Goal: Task Accomplishment & Management: Complete application form

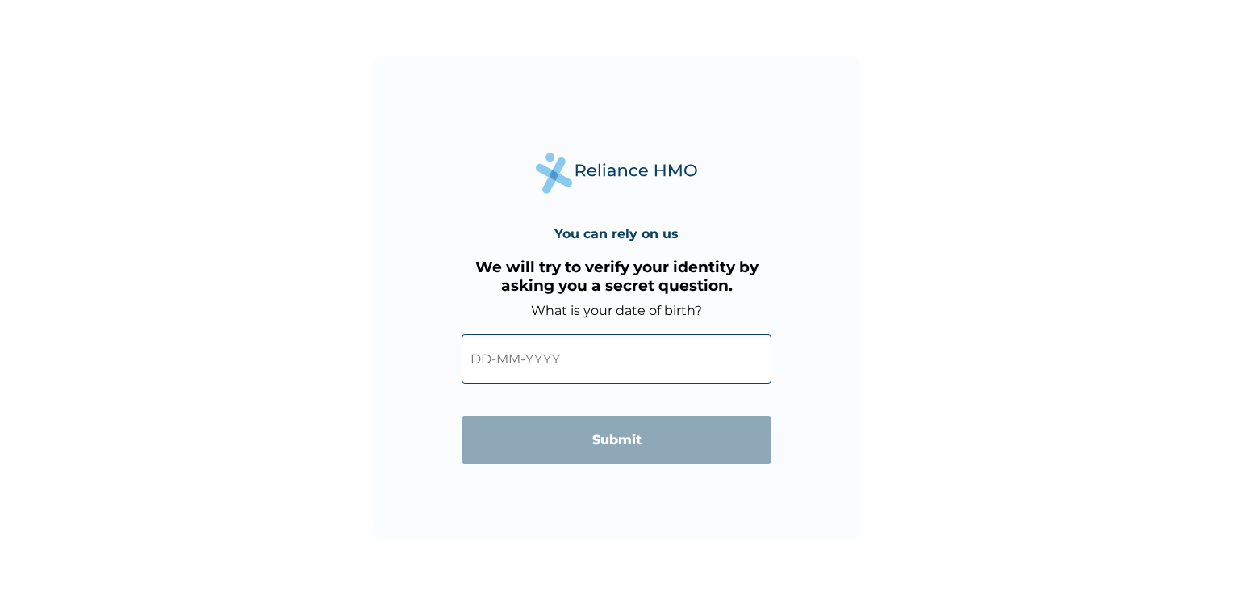
click at [545, 358] on input "text" at bounding box center [617, 358] width 310 height 49
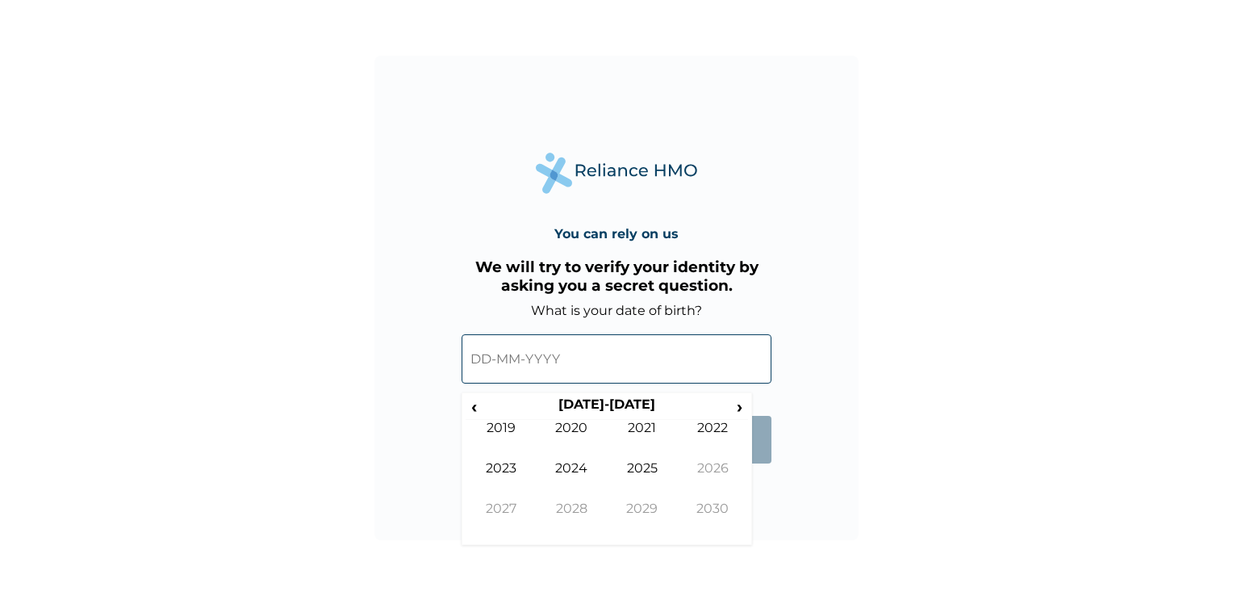
click at [470, 356] on input "text" at bounding box center [617, 358] width 310 height 49
click at [474, 406] on span "‹" at bounding box center [474, 406] width 17 height 20
click at [474, 405] on span "‹" at bounding box center [474, 406] width 17 height 20
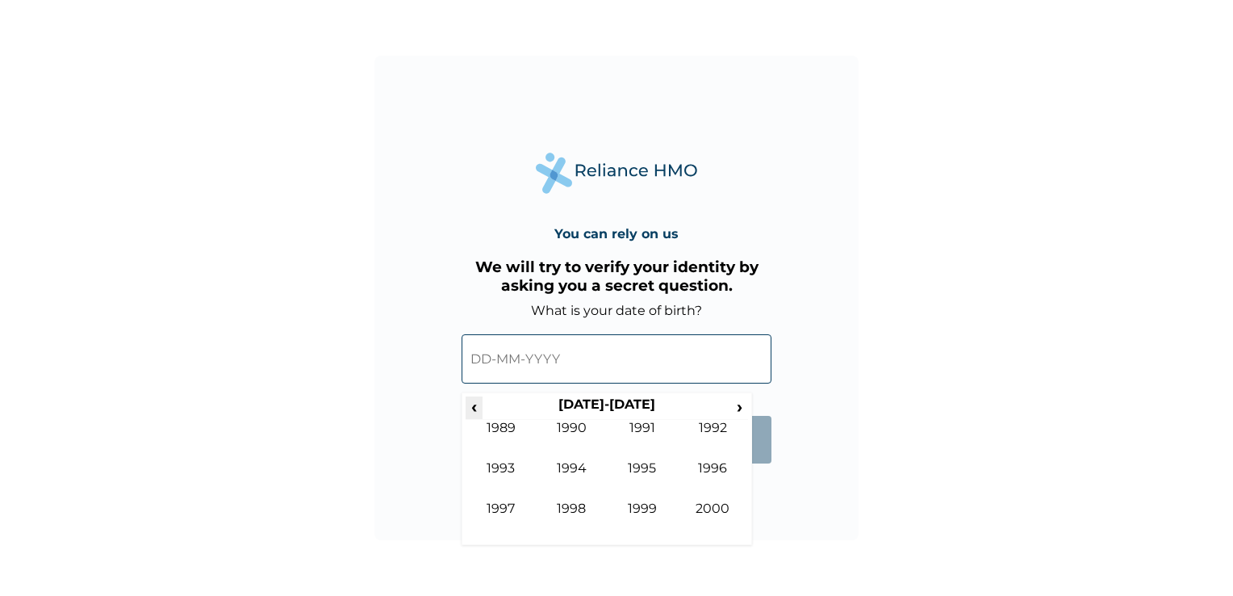
click at [474, 405] on span "‹" at bounding box center [474, 406] width 17 height 20
click at [746, 420] on td "1972" at bounding box center [713, 440] width 71 height 40
click at [744, 399] on span "›" at bounding box center [740, 406] width 18 height 20
click at [513, 405] on th "1973" at bounding box center [607, 407] width 248 height 23
click at [743, 412] on span "›" at bounding box center [740, 406] width 18 height 20
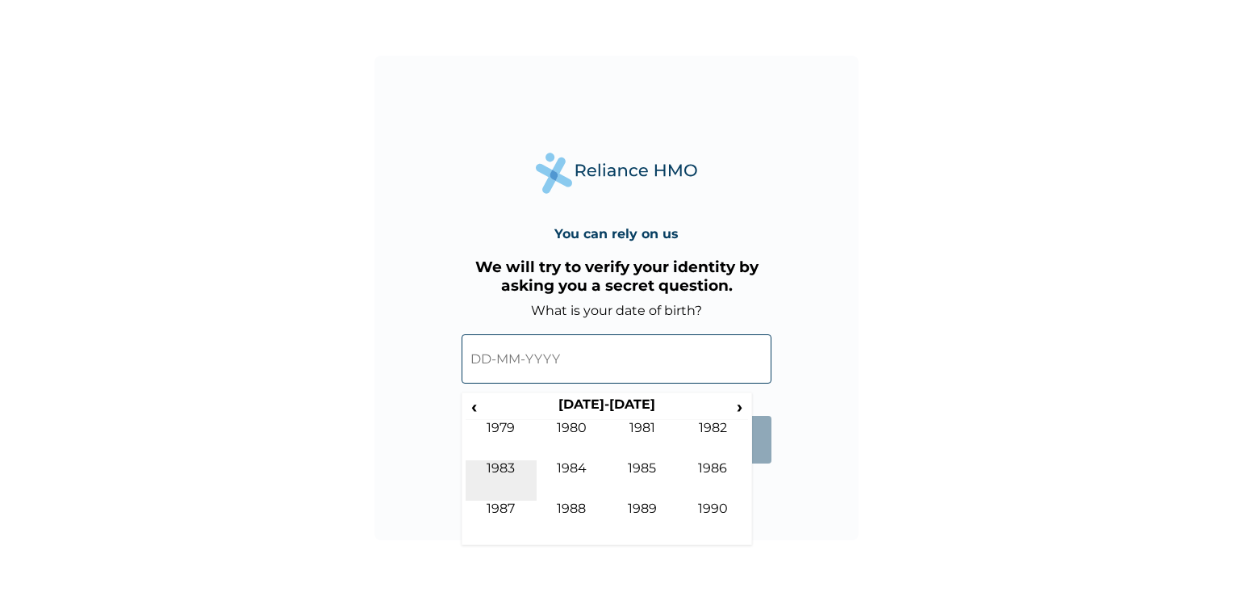
click at [513, 478] on td "1983" at bounding box center [501, 480] width 71 height 40
click at [733, 433] on td "Apr" at bounding box center [713, 440] width 71 height 40
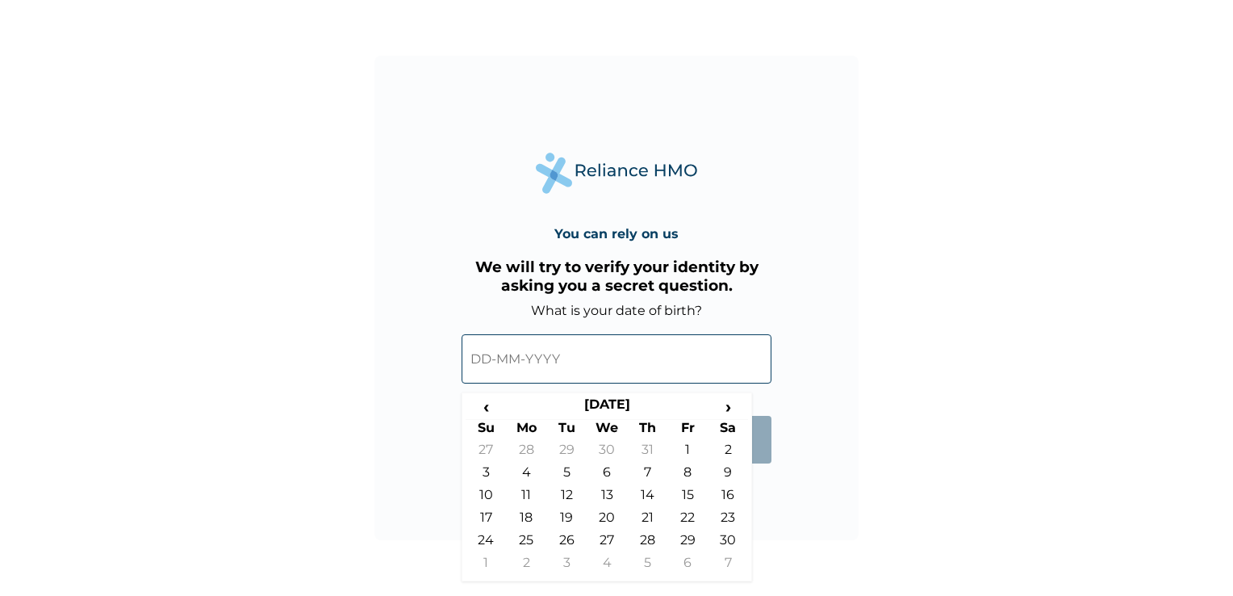
click at [691, 524] on td "22" at bounding box center [687, 520] width 40 height 23
type input "[DATE]"
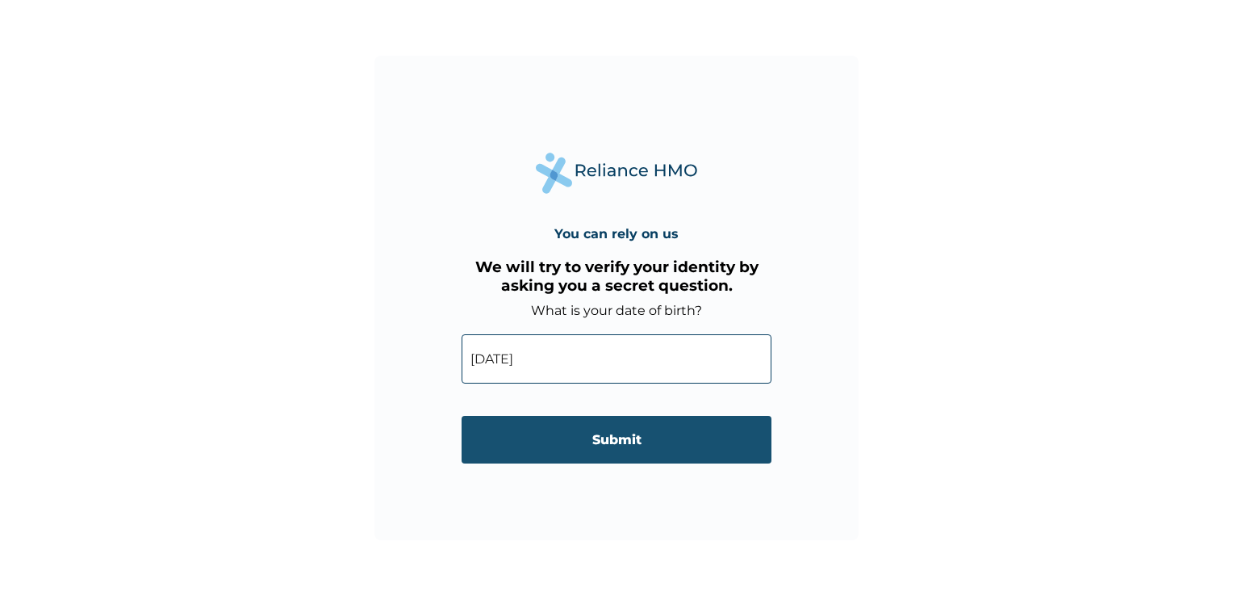
click at [635, 445] on input "Submit" at bounding box center [617, 440] width 310 height 48
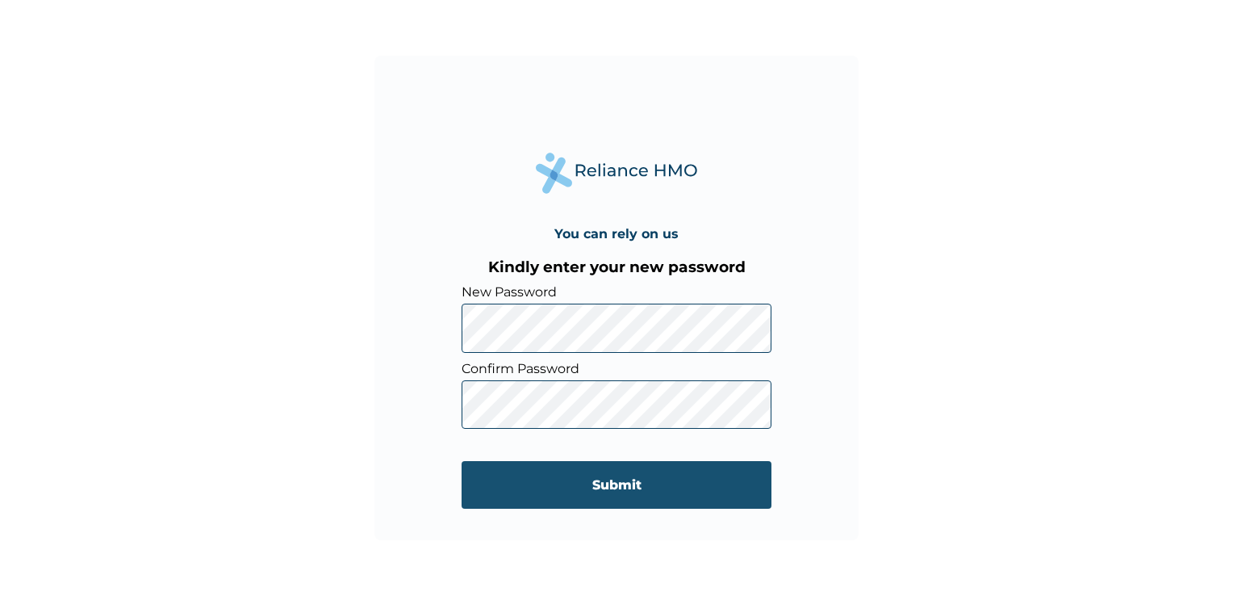
click at [607, 494] on input "Submit" at bounding box center [617, 485] width 310 height 48
